Goal: Find specific page/section: Find specific page/section

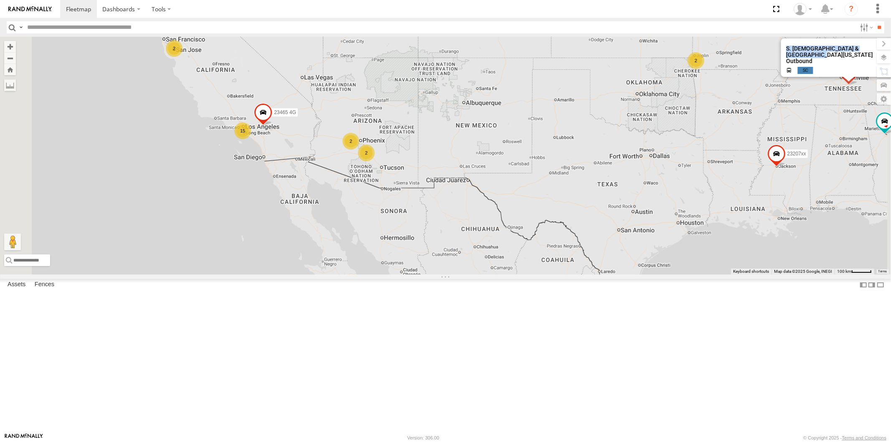
drag, startPoint x: 719, startPoint y: 155, endPoint x: 704, endPoint y: 165, distance: 18.5
click at [704, 165] on div "23207xx 23207 NEW 23237 NEW 23460 23480 23460 NEW 15 2 2 2 23465 4G 3 2 Loading…" at bounding box center [445, 156] width 891 height 238
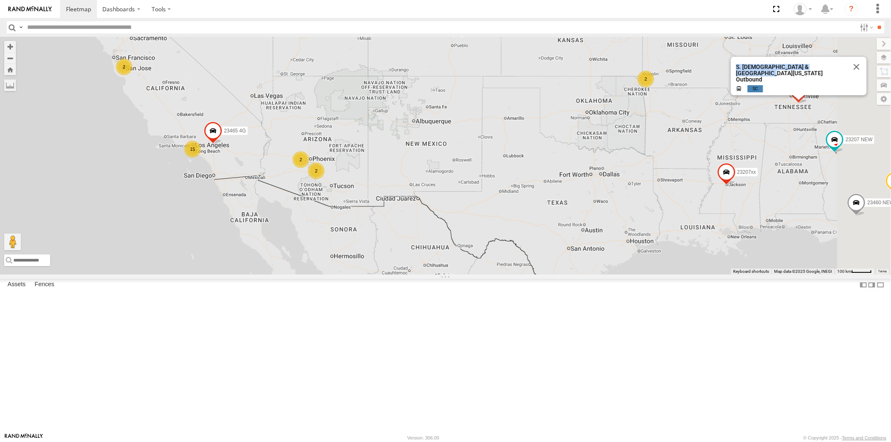
drag, startPoint x: 747, startPoint y: 157, endPoint x: 712, endPoint y: 165, distance: 35.6
click at [712, 165] on div "23207xx 23207 NEW 23237 NEW 23460 23480 23460 NEW 15 2 2 2 23465 4G 3 2 Loading…" at bounding box center [445, 156] width 891 height 238
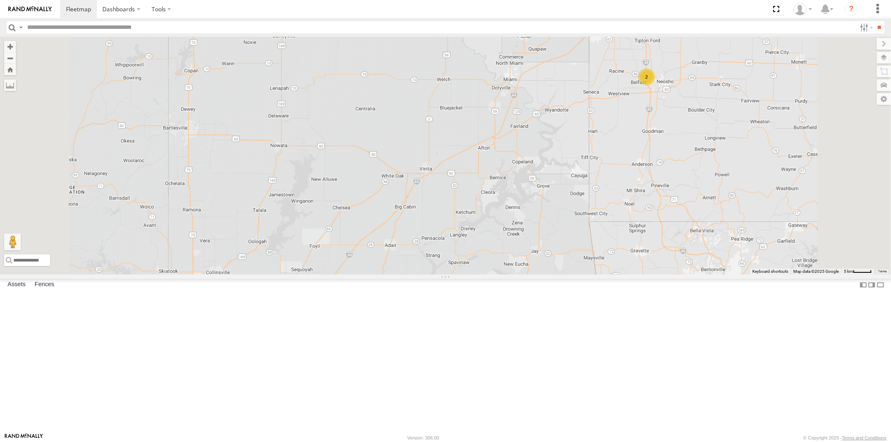
click at [655, 85] on div "2" at bounding box center [646, 76] width 17 height 17
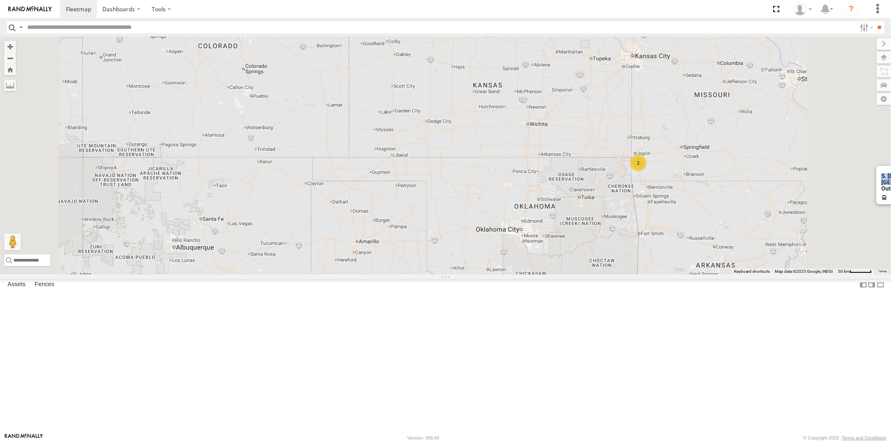
drag, startPoint x: 586, startPoint y: 235, endPoint x: 571, endPoint y: 238, distance: 15.1
click at [571, 238] on div "23333 4G 23335 4G/Bad 23331 4G 23331 NEW 23331 23459 23462 4G 23333 23207 NEW 2…" at bounding box center [445, 156] width 891 height 238
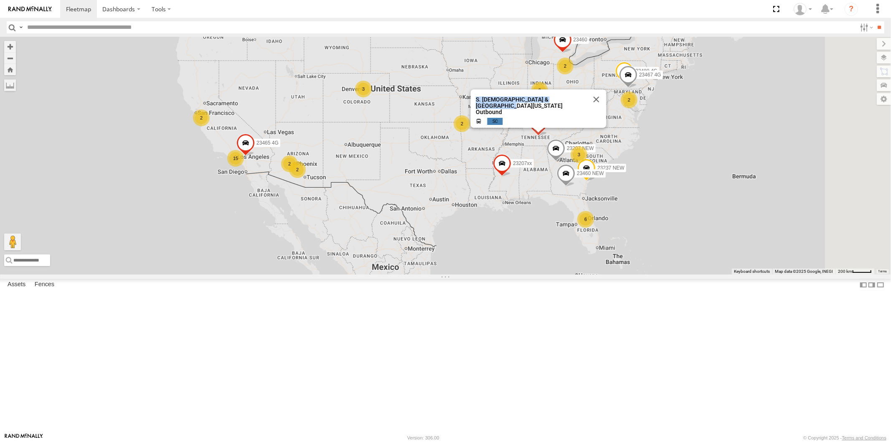
drag, startPoint x: 639, startPoint y: 135, endPoint x: 631, endPoint y: 127, distance: 11.2
click at [633, 127] on div "6 2 15 2 2 23207 NEW 2 23207xx 2 23237 NEW 2 3 23480 4G 2 23460 23480 23460 NEW…" at bounding box center [445, 156] width 891 height 238
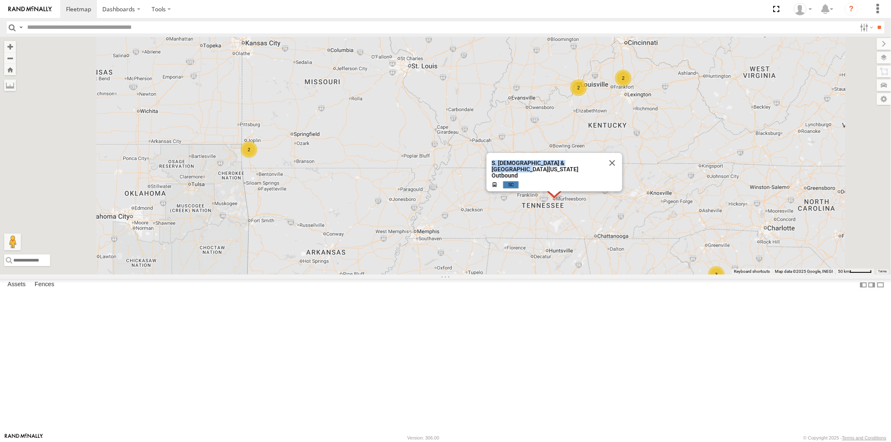
drag, startPoint x: 567, startPoint y: 137, endPoint x: 501, endPoint y: 144, distance: 66.4
click at [594, 97] on div "23207 NEW 23207xx 23237 NEW 23460 23480 23460 NEW 23465 4G 2 2 2 2 3 2 Loading.…" at bounding box center [445, 156] width 891 height 238
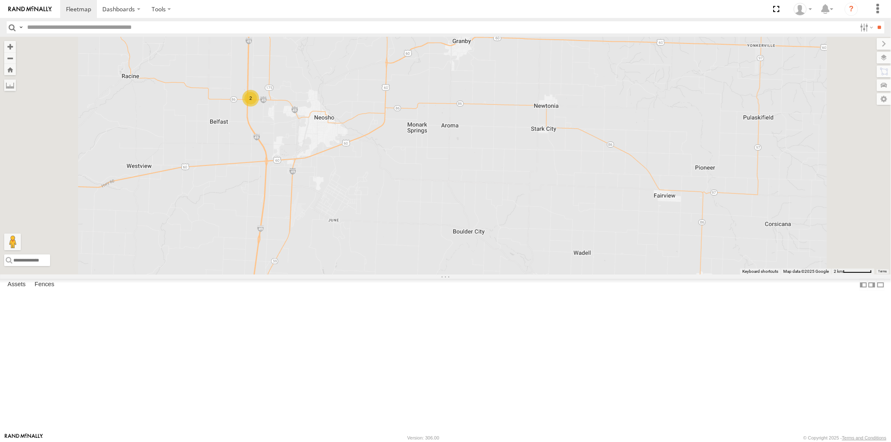
click at [259, 107] on div "2" at bounding box center [250, 98] width 17 height 17
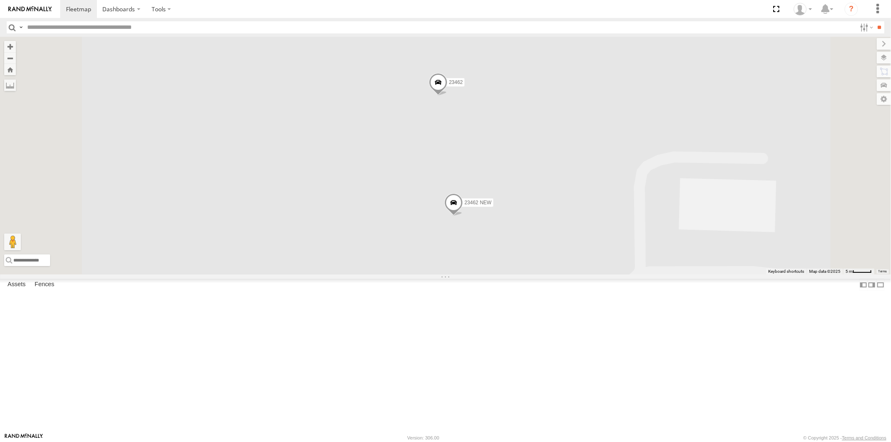
click at [447, 95] on span at bounding box center [438, 84] width 18 height 23
drag, startPoint x: 518, startPoint y: 130, endPoint x: 568, endPoint y: 127, distance: 50.6
click at [471, 54] on div "36.88161 , -94.42875" at bounding box center [442, 49] width 58 height 10
drag, startPoint x: 566, startPoint y: 128, endPoint x: 512, endPoint y: 132, distance: 54.0
click at [471, 57] on div "36.88161 , -94.42875" at bounding box center [437, 50] width 68 height 13
